Goal: Contribute content

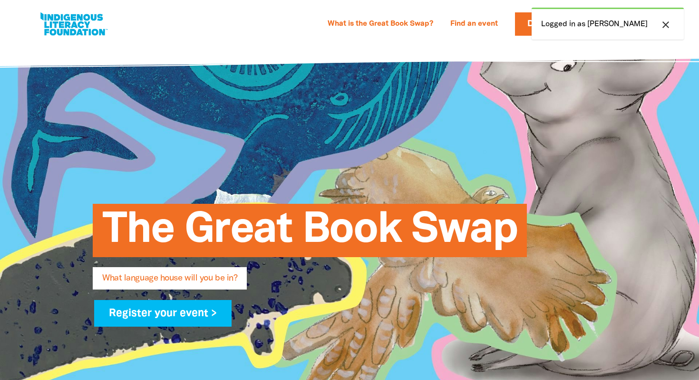
select select "primary-school"
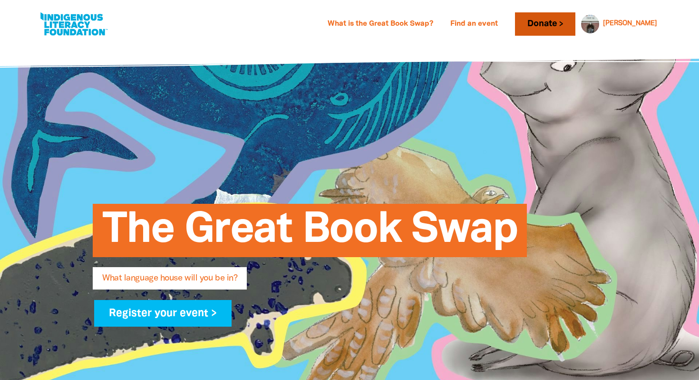
click at [575, 21] on link "Donate" at bounding box center [545, 23] width 60 height 23
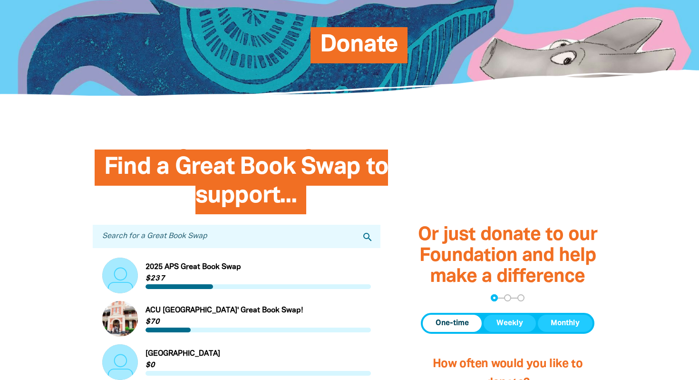
scroll to position [143, 0]
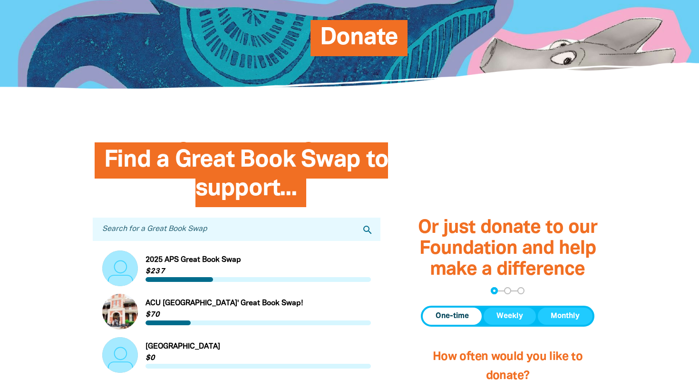
click at [263, 230] on input "Search for a Great Book Swap" at bounding box center [237, 228] width 288 height 23
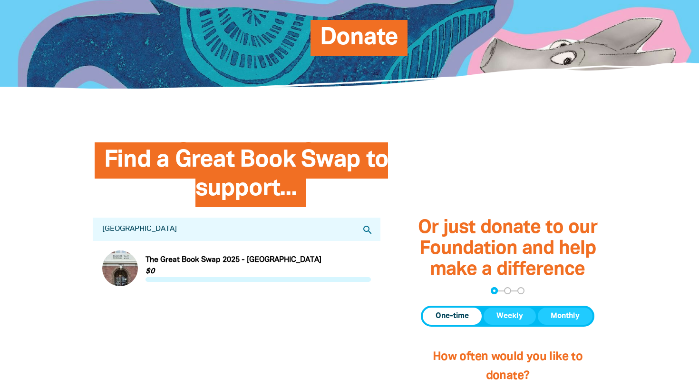
type input "Ivanhoe East"
click at [188, 261] on link "Link to The Great Book Swap 2025 - [GEOGRAPHIC_DATA]" at bounding box center [236, 268] width 269 height 36
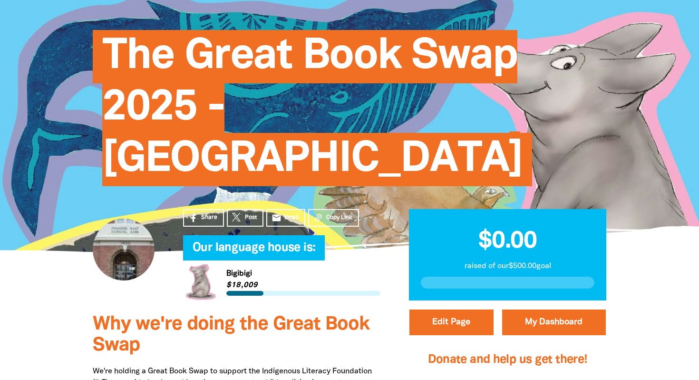
scroll to position [88, 0]
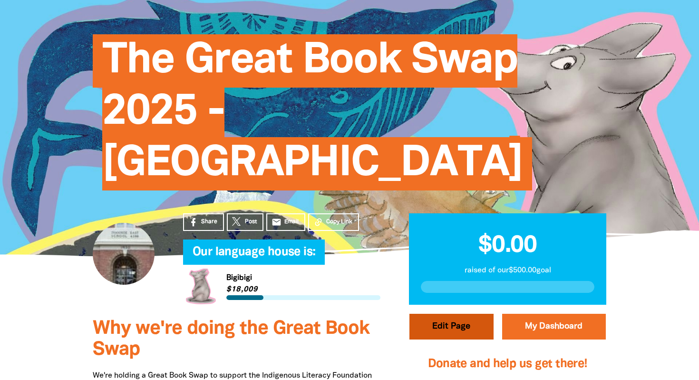
click at [452, 327] on button "Edit Page" at bounding box center [451, 326] width 84 height 26
select select "VIC"
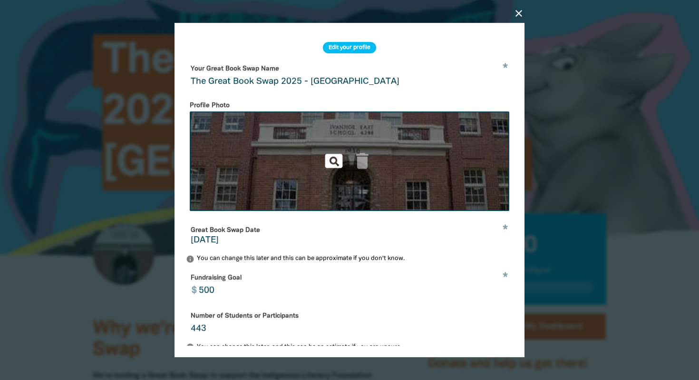
click at [332, 161] on icon "pageview" at bounding box center [333, 160] width 21 height 21
click at [360, 160] on icon "delete" at bounding box center [362, 160] width 21 height 21
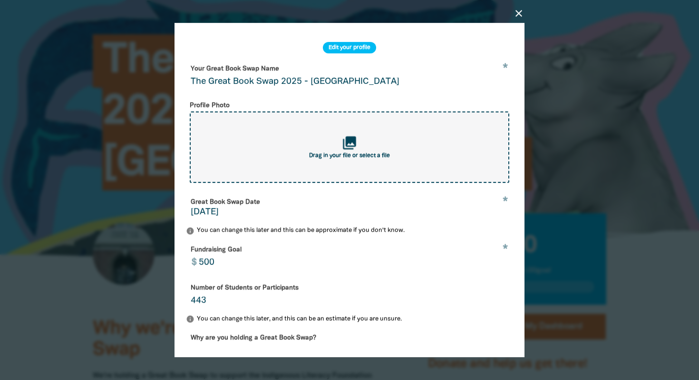
click at [346, 148] on icon "collections" at bounding box center [350, 143] width 16 height 16
type input "C:\fakepath\IEPS.jpeg"
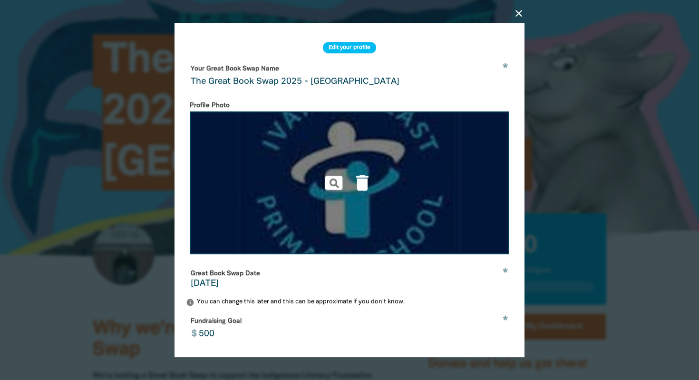
click at [329, 212] on img at bounding box center [350, 182] width 320 height 143
click at [362, 182] on icon "delete" at bounding box center [362, 182] width 21 height 21
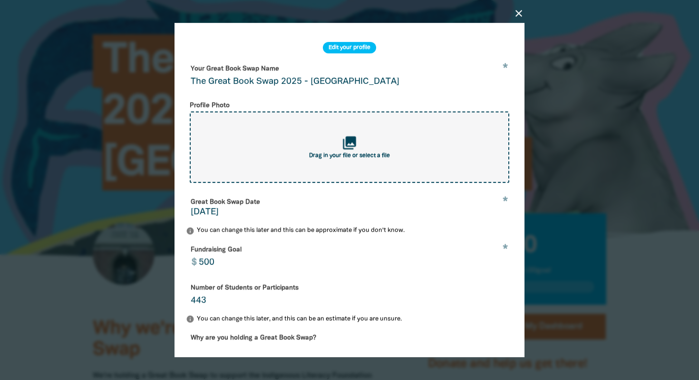
click at [349, 142] on icon "collections" at bounding box center [350, 143] width 16 height 16
type input "C:\fakepath\6360558a31bf4c40b459e2ddd3b2b9b6.jpg"
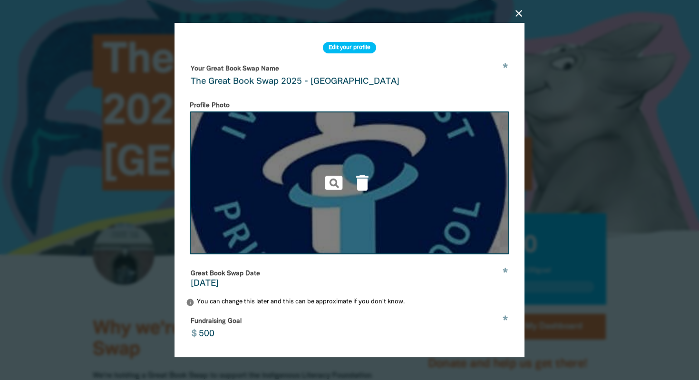
click at [252, 234] on img at bounding box center [350, 182] width 320 height 143
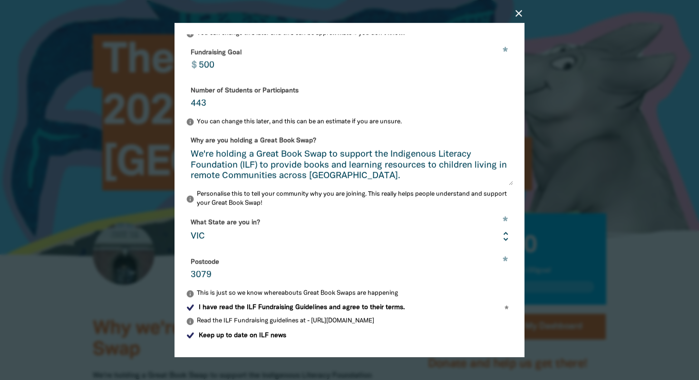
scroll to position [295, 0]
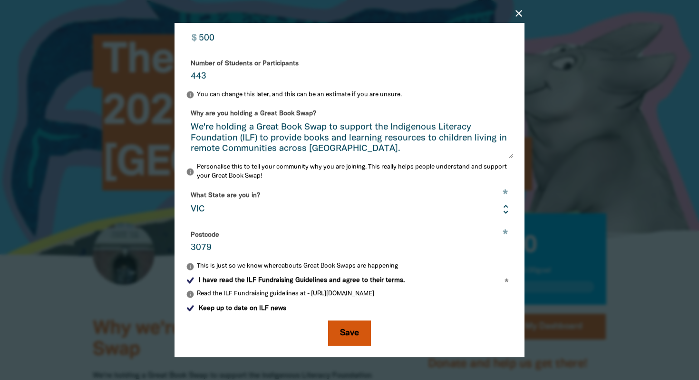
click at [361, 337] on button "Save" at bounding box center [349, 333] width 43 height 26
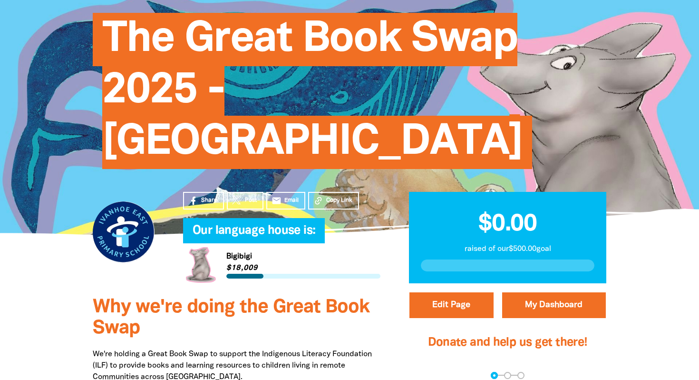
scroll to position [108, 0]
